Goal: Task Accomplishment & Management: Manage account settings

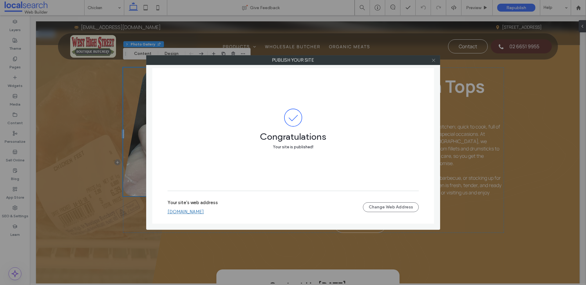
click at [432, 61] on icon at bounding box center [433, 60] width 5 height 5
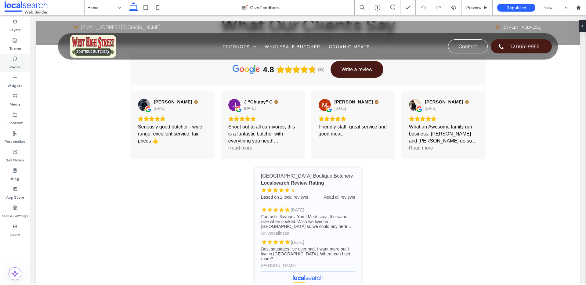
drag, startPoint x: 16, startPoint y: 60, endPoint x: 21, endPoint y: 60, distance: 5.2
click at [16, 60] on icon at bounding box center [15, 58] width 5 height 5
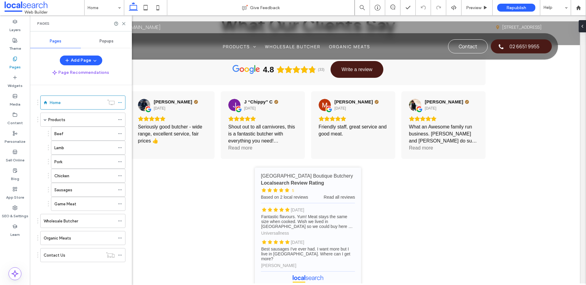
click at [117, 39] on div "Popups" at bounding box center [106, 40] width 51 height 13
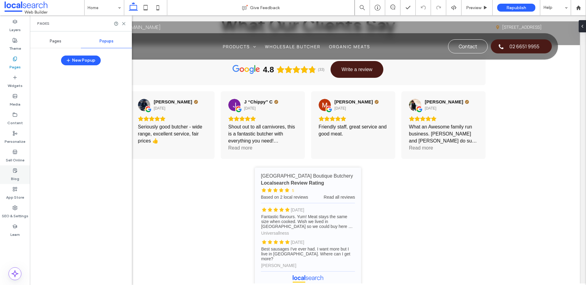
click at [17, 175] on label "Blog" at bounding box center [15, 177] width 8 height 9
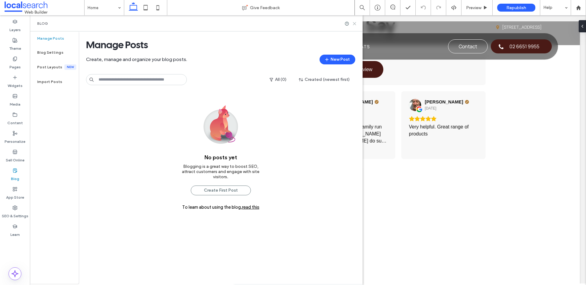
click at [355, 23] on icon at bounding box center [354, 23] width 5 height 5
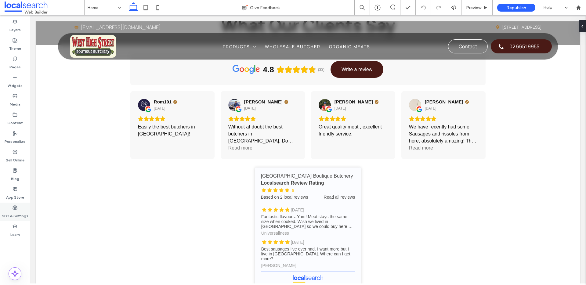
click at [15, 208] on icon at bounding box center [15, 207] width 5 height 5
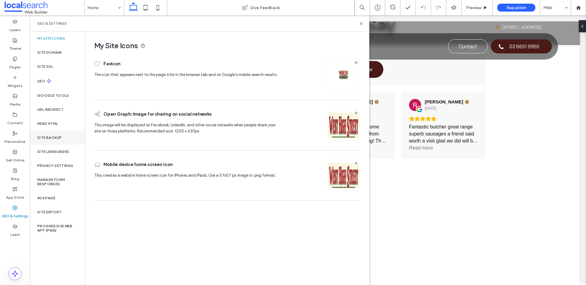
drag, startPoint x: 61, startPoint y: 142, endPoint x: 64, endPoint y: 135, distance: 8.3
click at [61, 142] on div "Site Backup" at bounding box center [57, 138] width 55 height 14
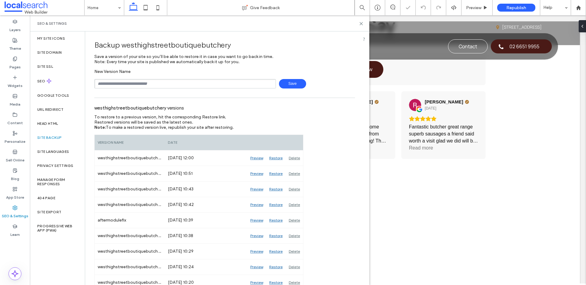
click at [128, 84] on input "text" at bounding box center [185, 83] width 182 height 9
type input "**********"
click at [294, 82] on span "Save" at bounding box center [292, 83] width 27 height 9
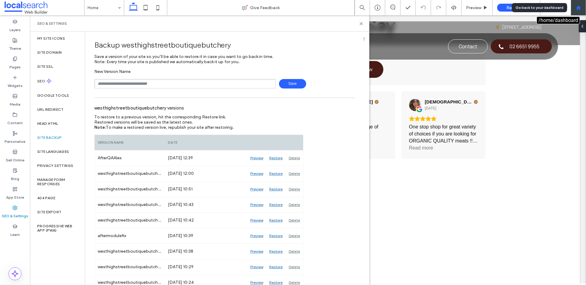
click at [577, 7] on use at bounding box center [578, 7] width 5 height 5
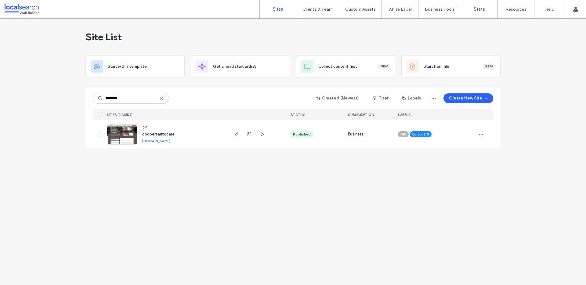
type input "********"
drag, startPoint x: 156, startPoint y: 135, endPoint x: 177, endPoint y: 117, distance: 28.1
click at [156, 135] on span "coopersautocare" at bounding box center [158, 134] width 32 height 5
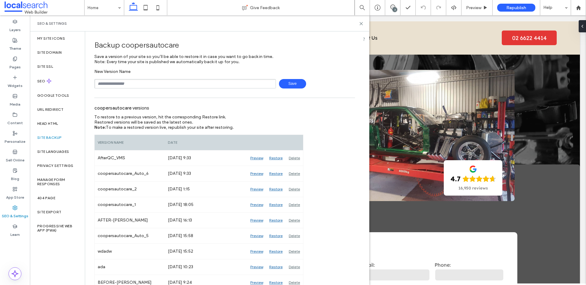
click at [153, 86] on input "text" at bounding box center [185, 83] width 182 height 9
type input "**********"
click at [290, 83] on span "Save" at bounding box center [292, 83] width 27 height 9
click at [359, 24] on icon at bounding box center [361, 23] width 5 height 5
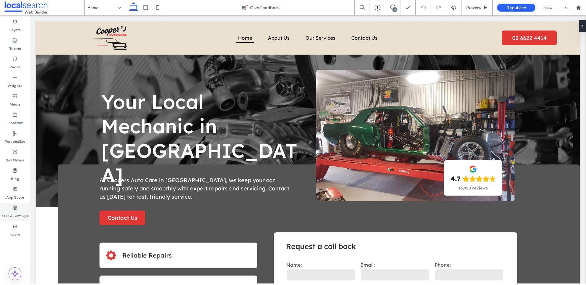
click at [9, 211] on label "SEO & Settings" at bounding box center [15, 214] width 27 height 9
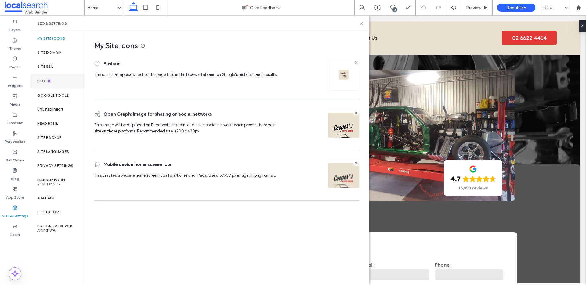
click at [61, 81] on div "SEO" at bounding box center [57, 81] width 55 height 15
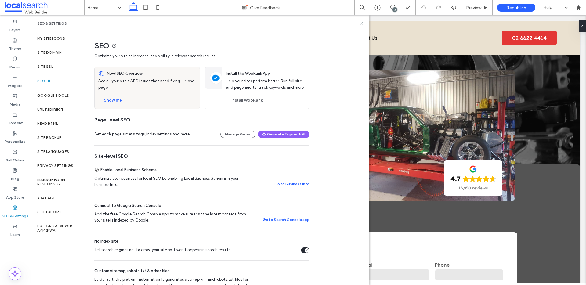
click at [361, 23] on use at bounding box center [361, 23] width 3 height 3
